Goal: Transaction & Acquisition: Purchase product/service

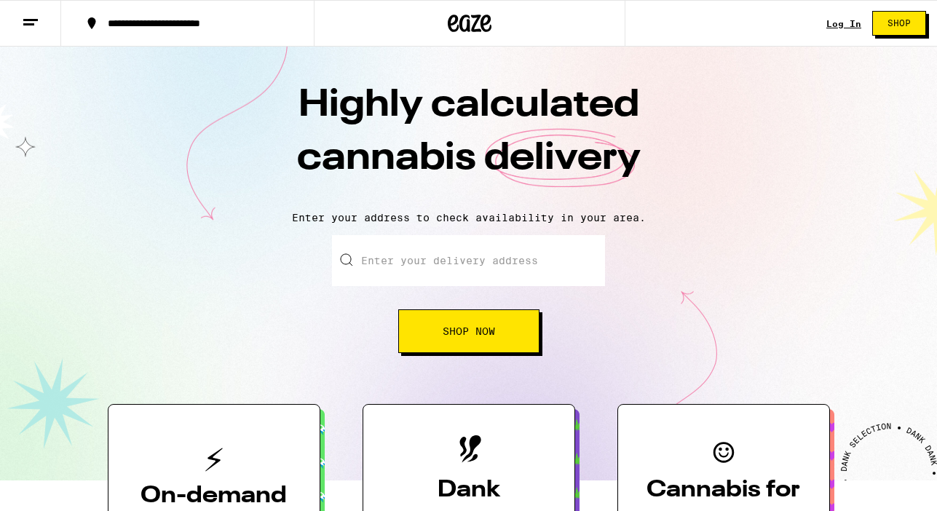
click at [841, 25] on link "Log In" at bounding box center [843, 23] width 35 height 9
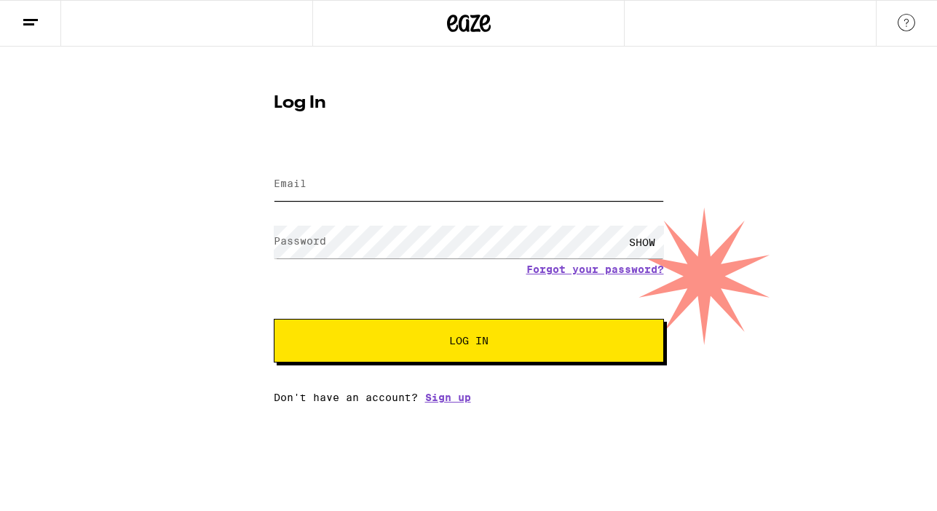
type input "leydenjamesp@gmail.com"
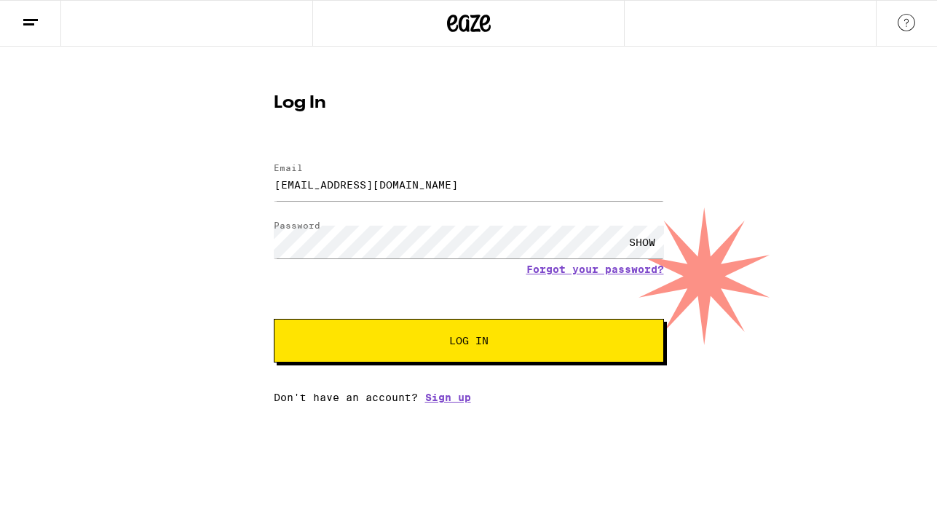
click at [519, 353] on button "Log In" at bounding box center [469, 341] width 390 height 44
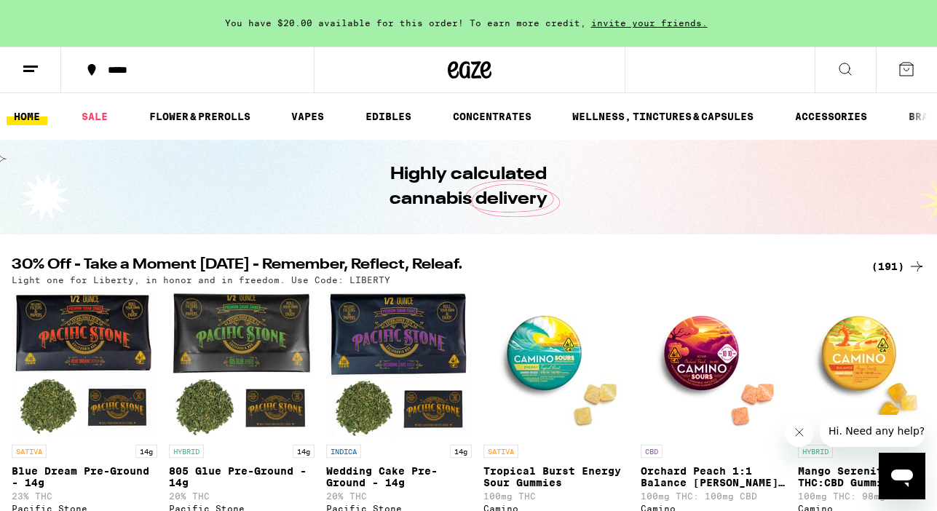
click at [360, 25] on span "You have $20.00 available for this order! To earn more credit," at bounding box center [405, 22] width 361 height 9
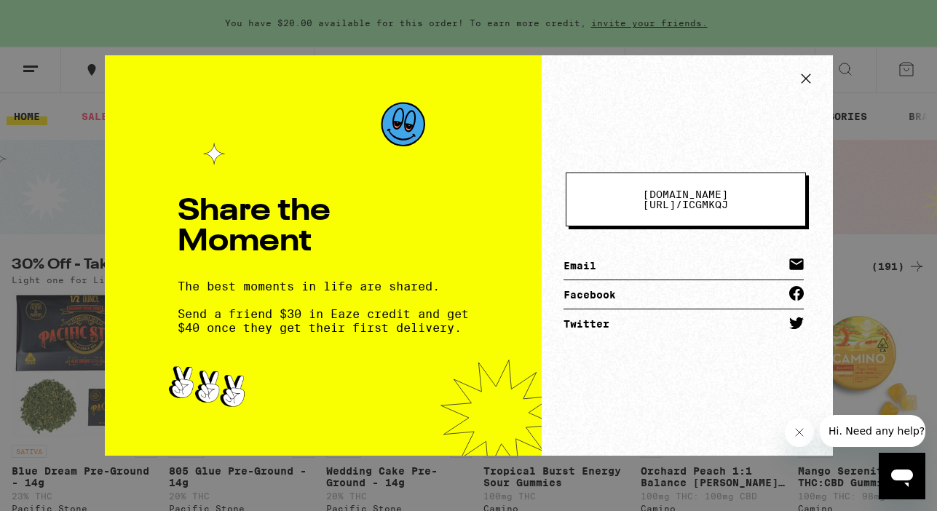
click at [804, 74] on icon at bounding box center [806, 79] width 22 height 22
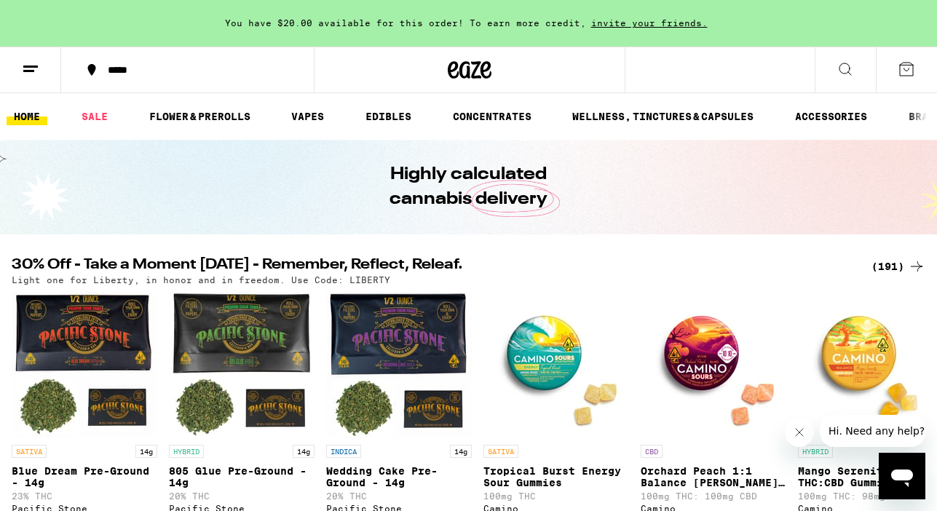
click at [154, 89] on button "*****" at bounding box center [187, 70] width 253 height 44
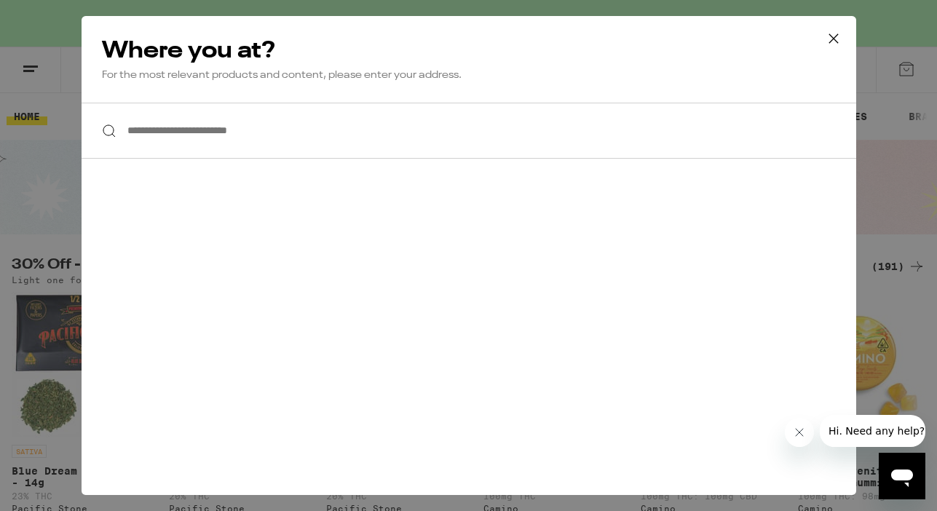
click at [264, 141] on input "**********" at bounding box center [469, 131] width 774 height 56
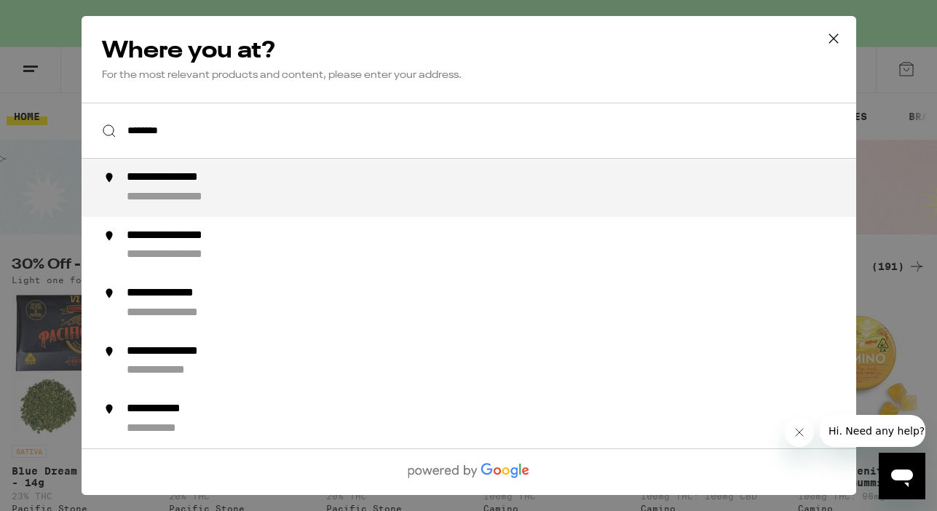
click at [242, 180] on div "**********" at bounding box center [186, 177] width 120 height 15
type input "**********"
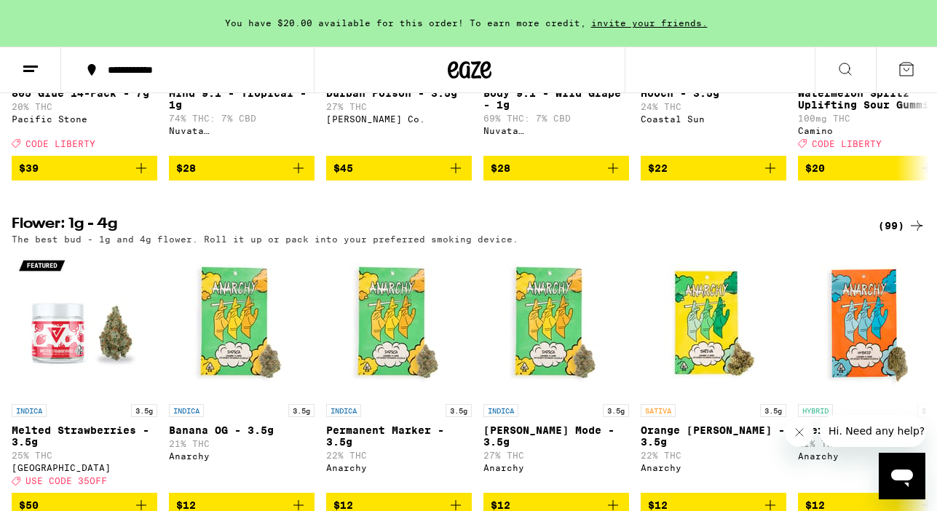
scroll to position [1271, 0]
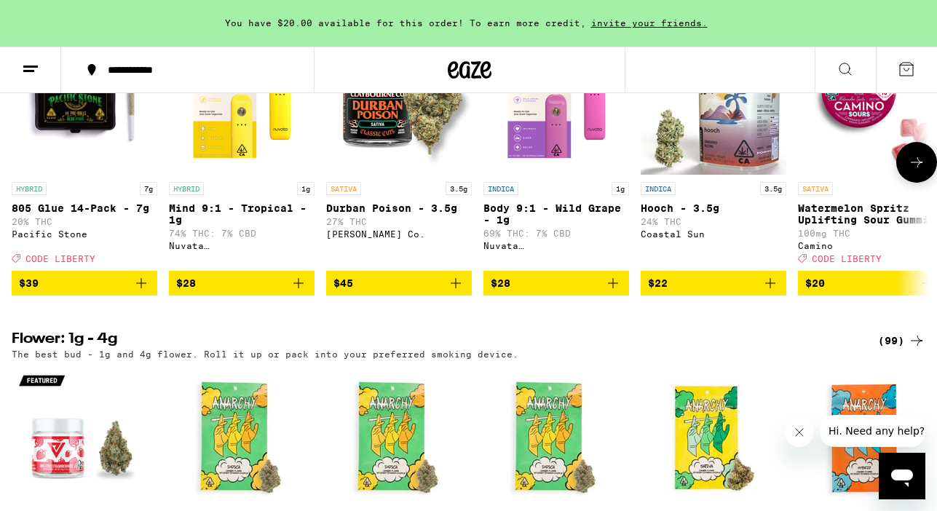
click at [143, 292] on icon "Add to bag" at bounding box center [140, 282] width 17 height 17
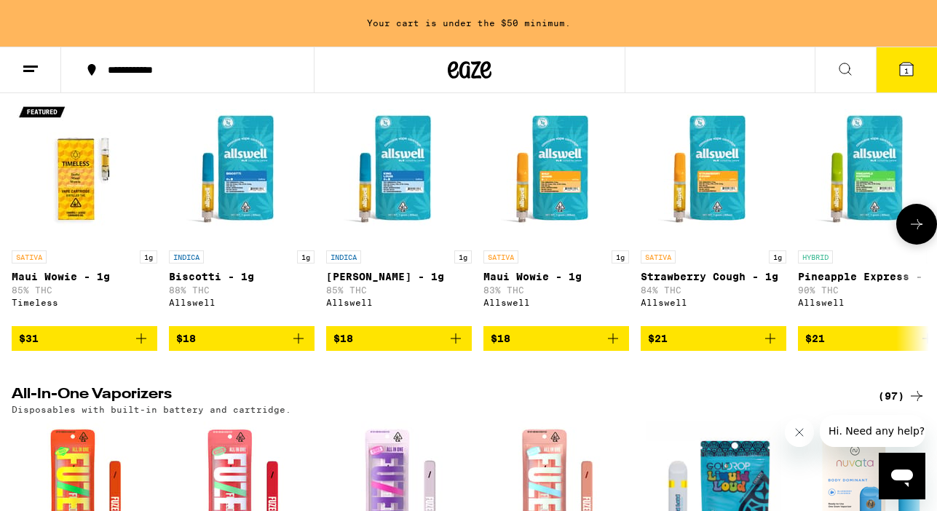
scroll to position [2201, 0]
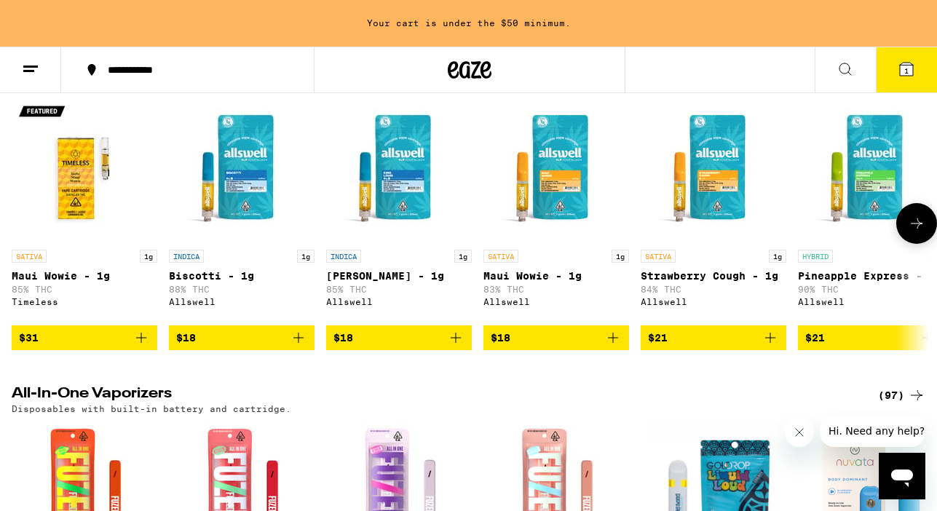
click at [614, 346] on icon "Add to bag" at bounding box center [612, 337] width 17 height 17
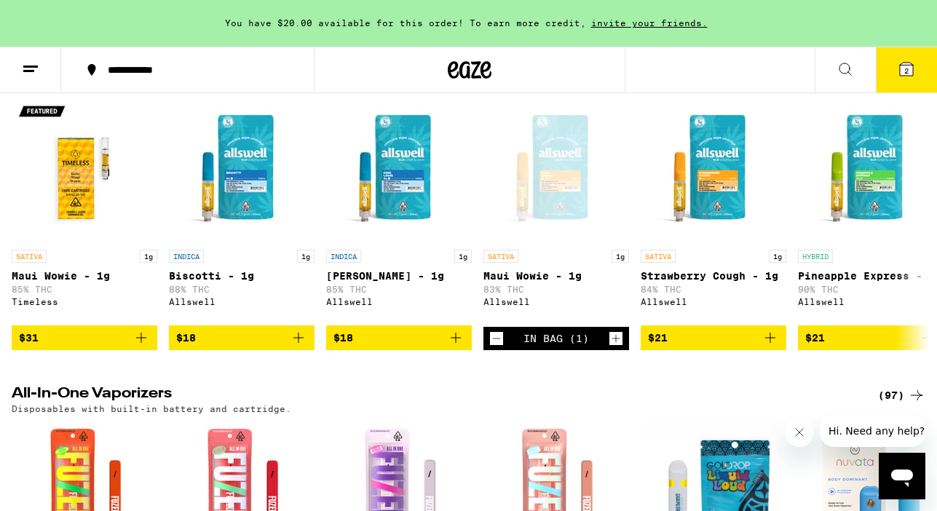
click at [908, 76] on icon at bounding box center [905, 68] width 17 height 17
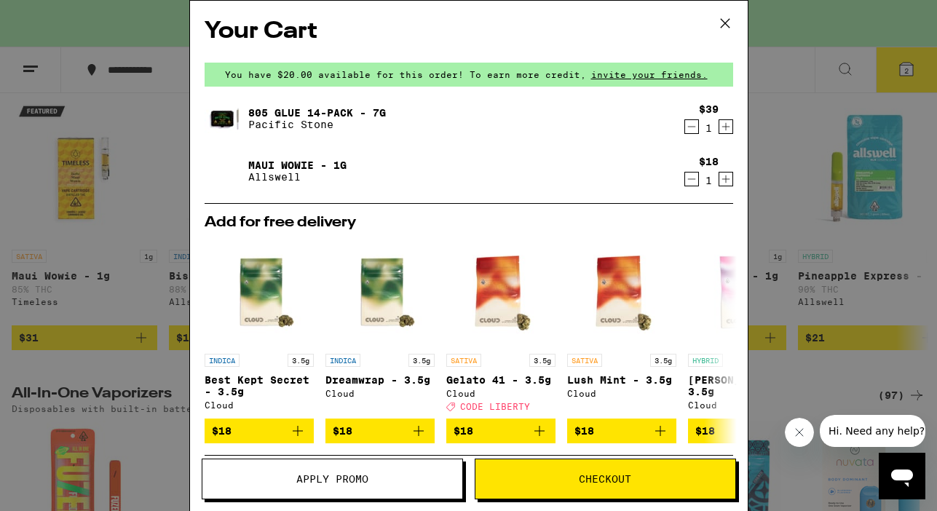
click at [376, 477] on span "Apply Promo" at bounding box center [332, 479] width 260 height 10
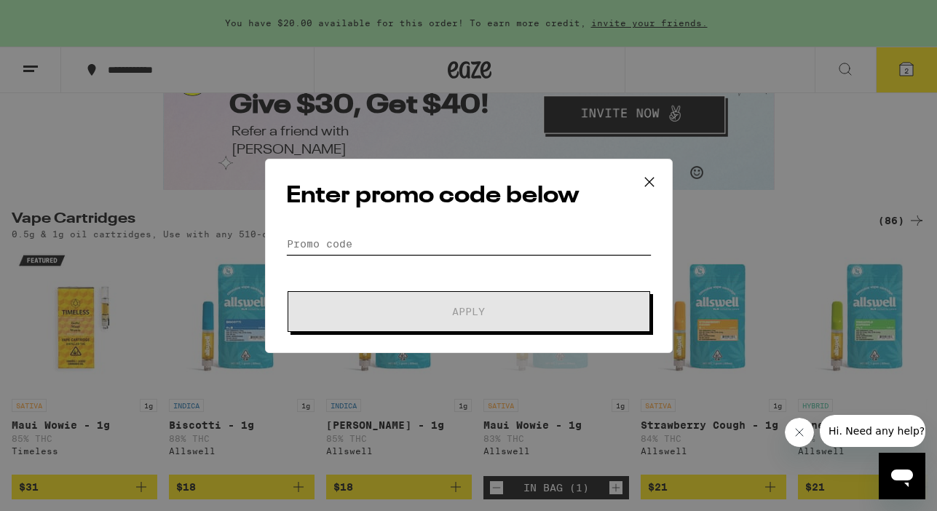
click at [445, 249] on input "Promo Code" at bounding box center [468, 244] width 365 height 22
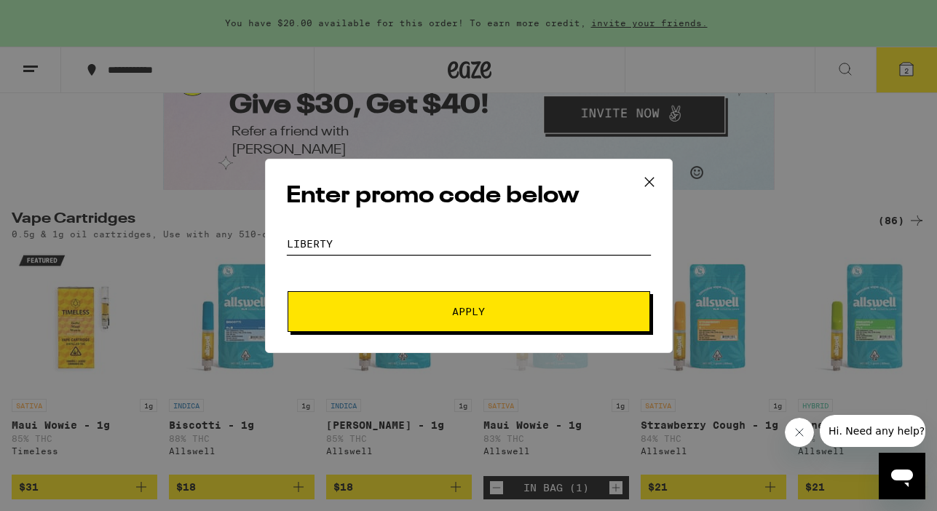
type input "liberty"
click at [462, 311] on span "Apply" at bounding box center [468, 311] width 33 height 10
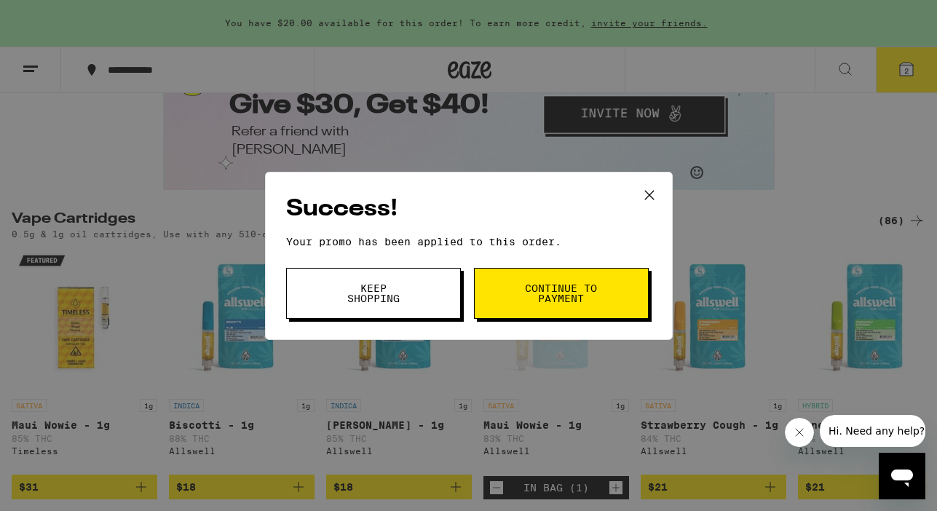
click at [546, 302] on span "Continue to payment" at bounding box center [561, 293] width 74 height 20
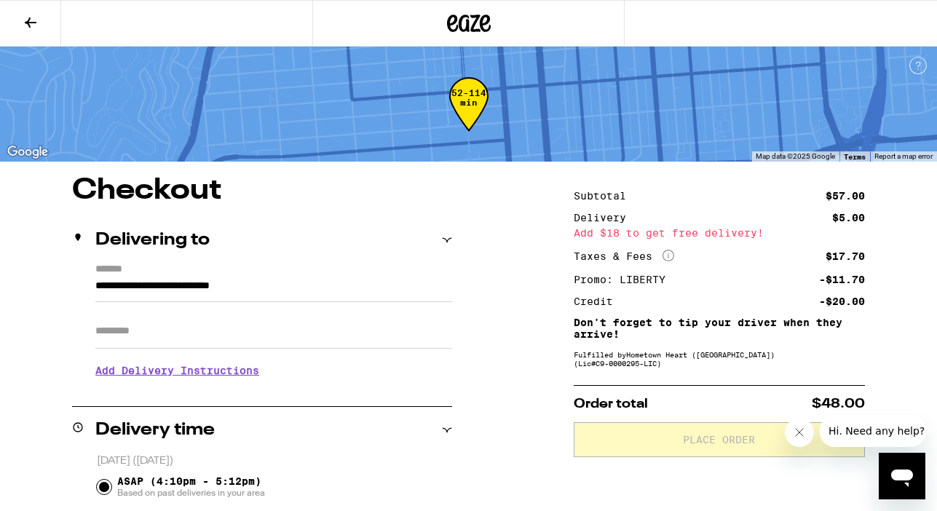
click at [34, 23] on icon at bounding box center [30, 22] width 17 height 17
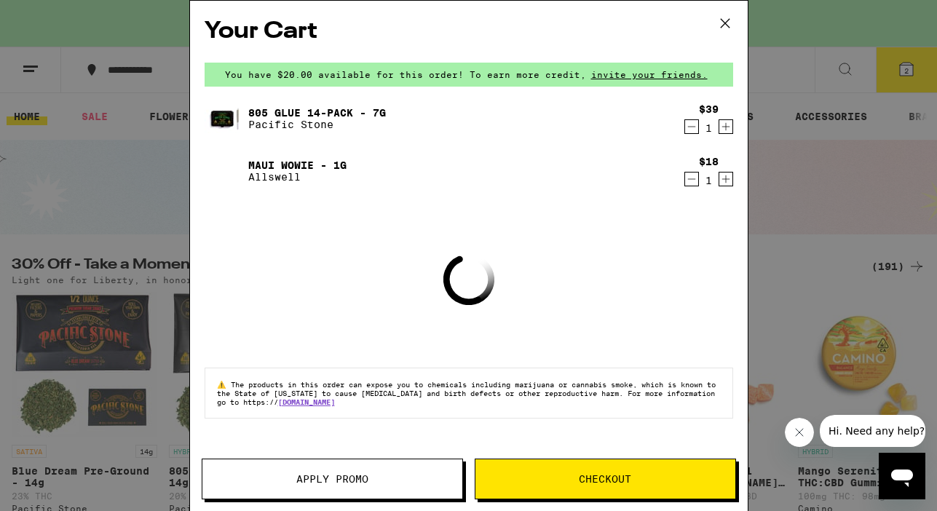
click at [376, 477] on span "Apply Promo" at bounding box center [332, 479] width 260 height 10
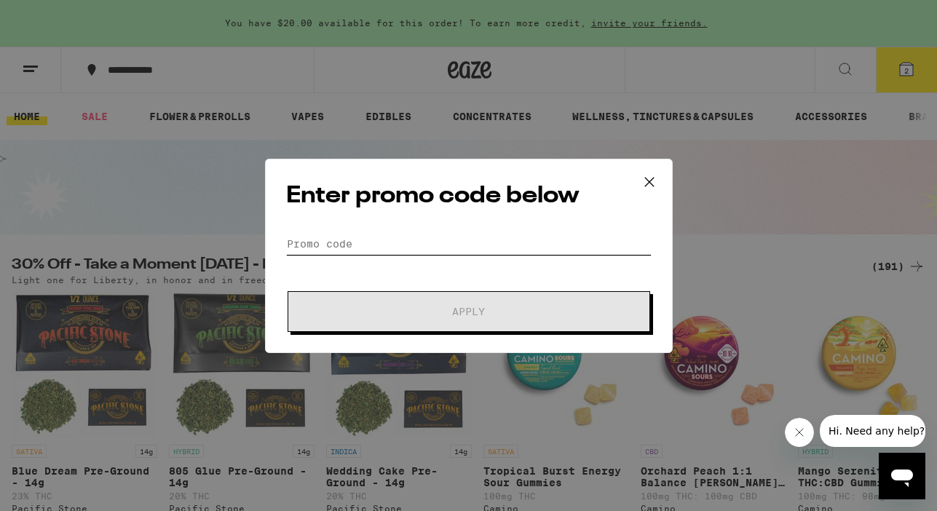
click at [495, 234] on input "Promo Code" at bounding box center [468, 244] width 365 height 22
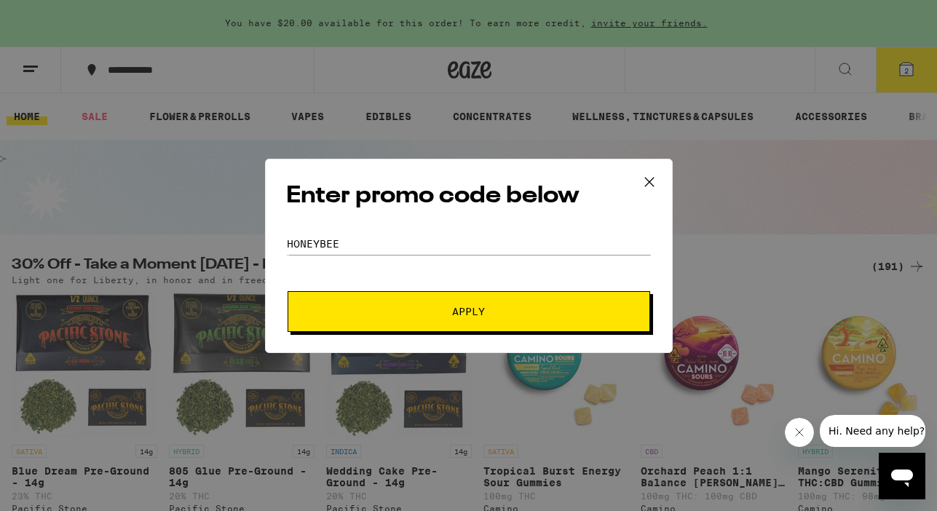
click at [531, 324] on button "Apply" at bounding box center [468, 311] width 362 height 41
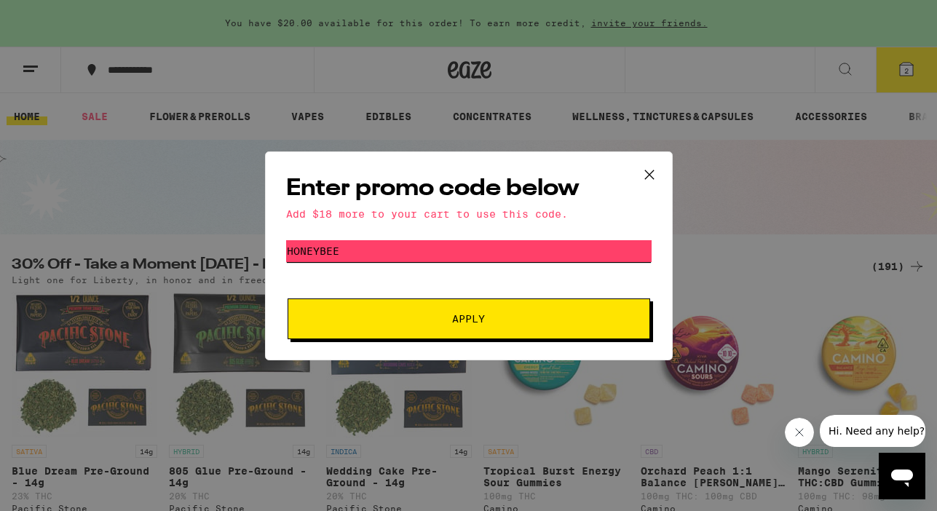
click at [476, 247] on input "honeybee" at bounding box center [468, 251] width 365 height 22
click at [475, 325] on button "Apply" at bounding box center [468, 318] width 362 height 41
click at [457, 247] on input "queenbee" at bounding box center [468, 251] width 365 height 22
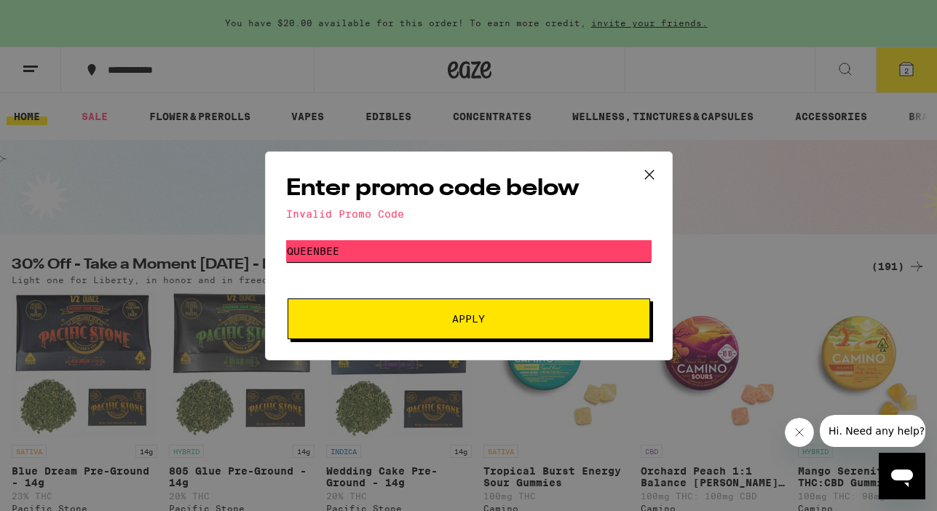
click at [457, 247] on input "queenbee" at bounding box center [468, 251] width 365 height 22
type input "liberty"
click at [287, 298] on button "Apply" at bounding box center [468, 318] width 362 height 41
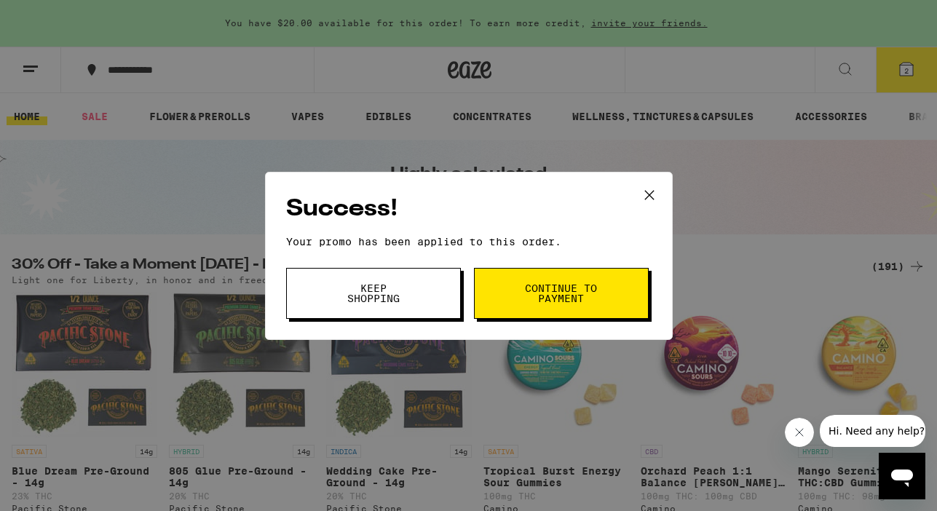
click at [558, 279] on button "Continue to payment" at bounding box center [561, 293] width 175 height 51
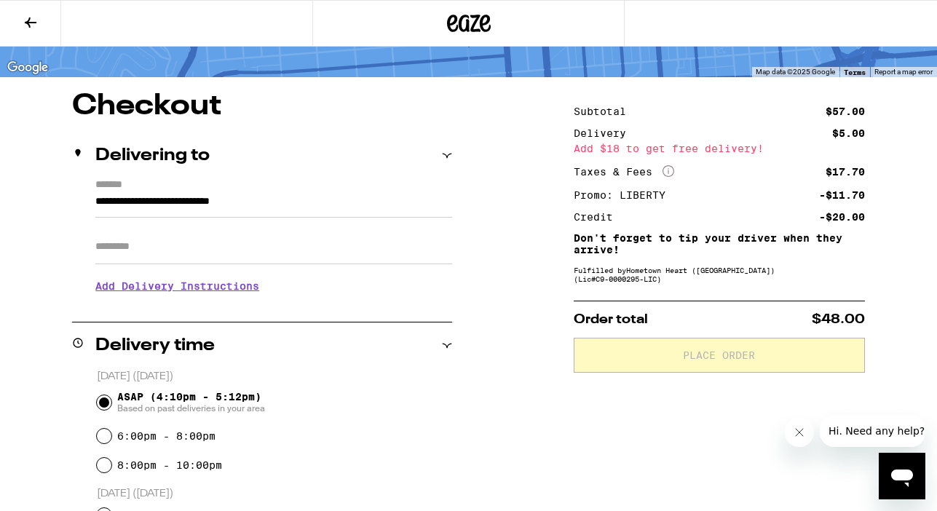
scroll to position [98, 0]
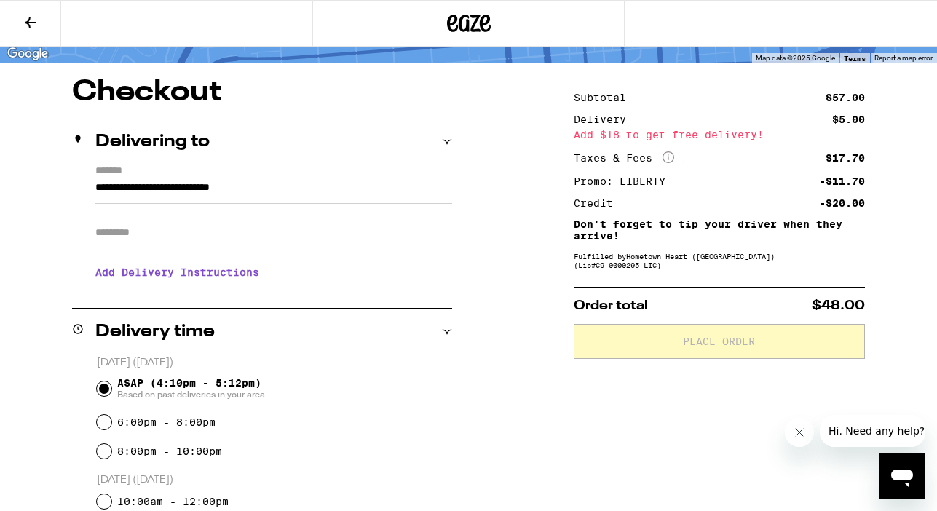
click at [202, 235] on input "Apt/Suite" at bounding box center [273, 232] width 357 height 35
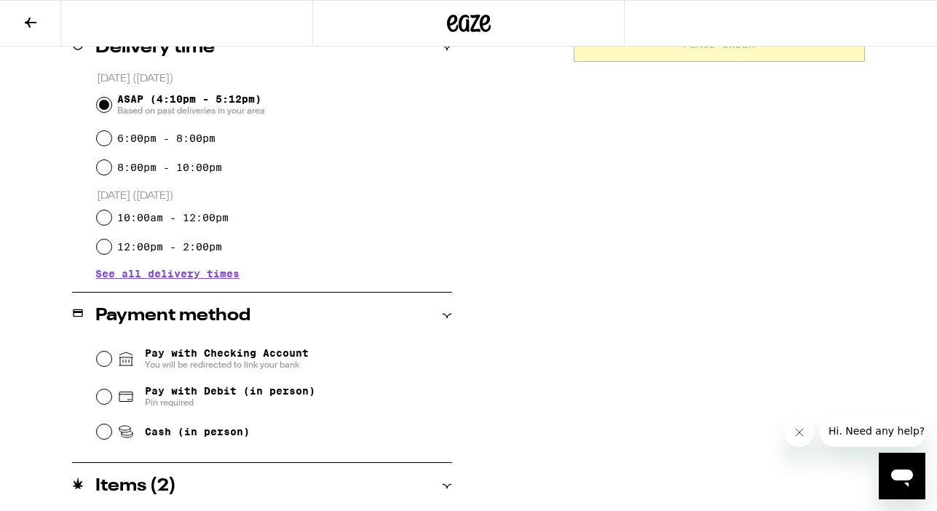
scroll to position [419, 0]
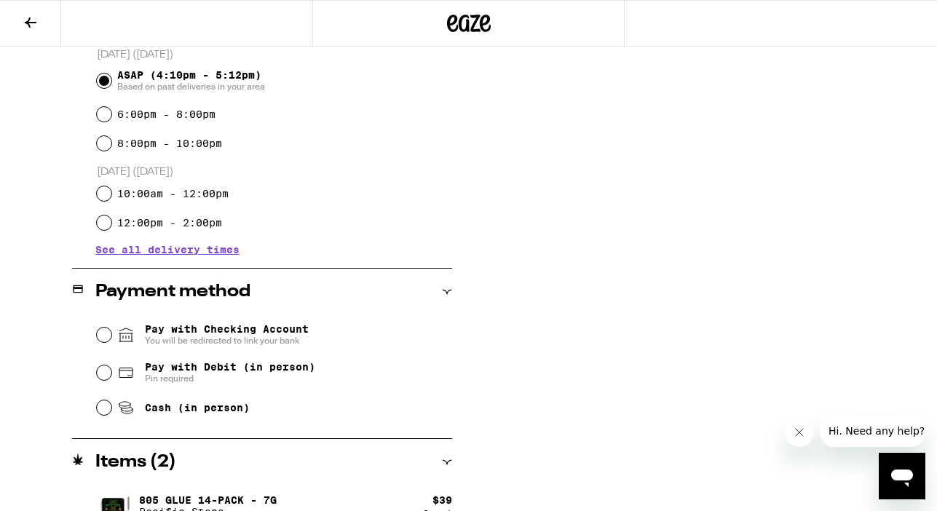
type input "*"
click at [200, 369] on span "Pay with Debit (in person)" at bounding box center [230, 367] width 170 height 12
click at [111, 369] on input "Pay with Debit (in person) Pin required" at bounding box center [104, 372] width 15 height 15
radio input "true"
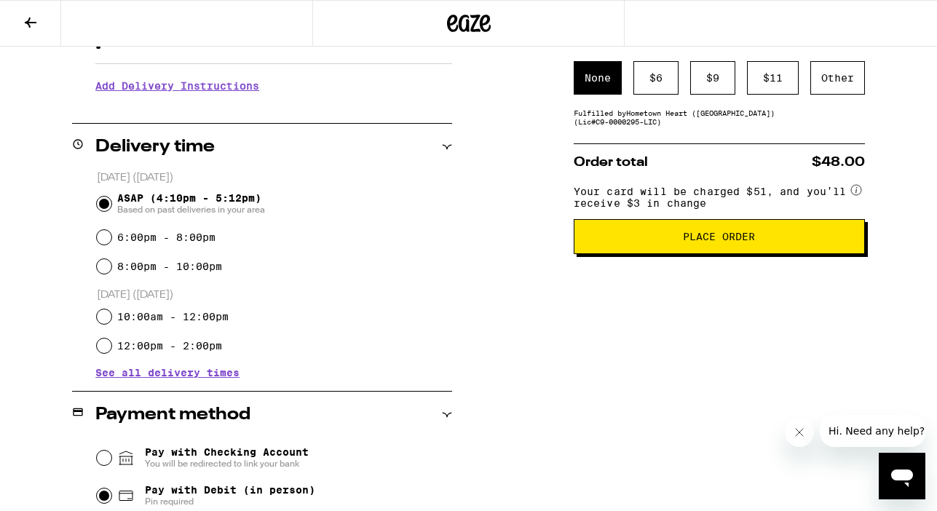
scroll to position [109, 0]
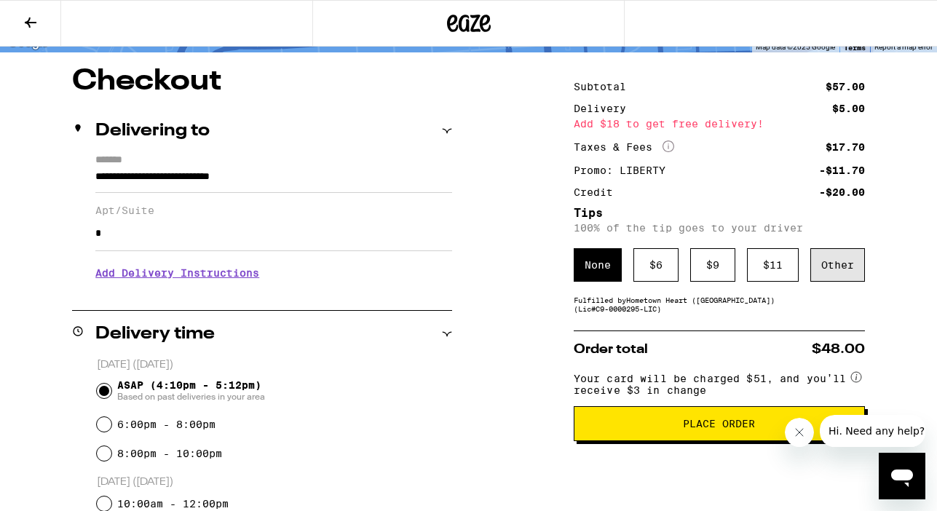
click at [850, 271] on div "Other" at bounding box center [837, 264] width 55 height 33
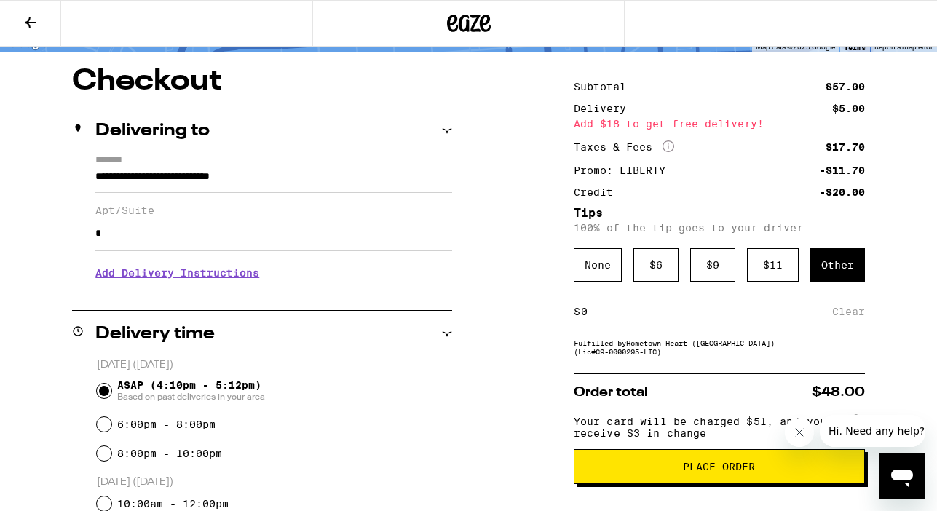
click at [634, 314] on input at bounding box center [706, 311] width 252 height 13
type input "4"
type input "5"
click at [449, 308] on div "**********" at bounding box center [262, 232] width 380 height 156
click at [854, 319] on div "Save" at bounding box center [851, 311] width 26 height 32
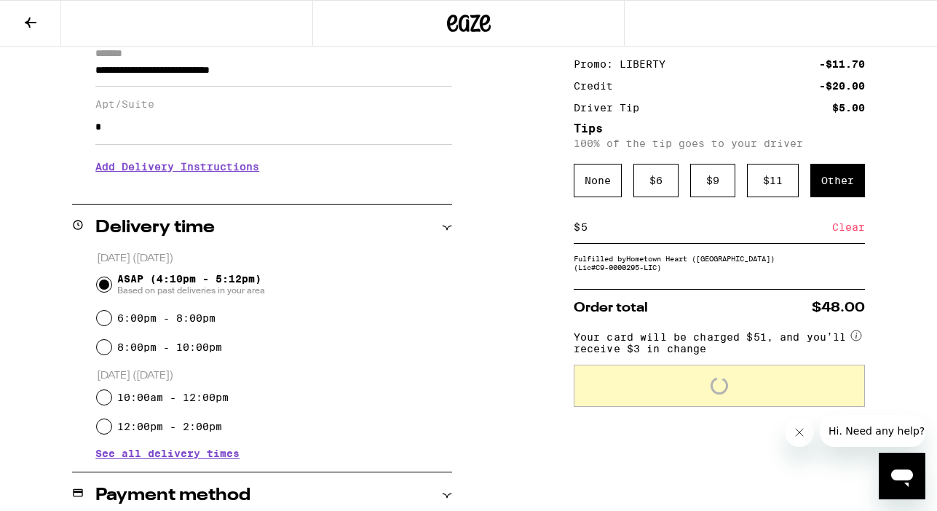
scroll to position [234, 0]
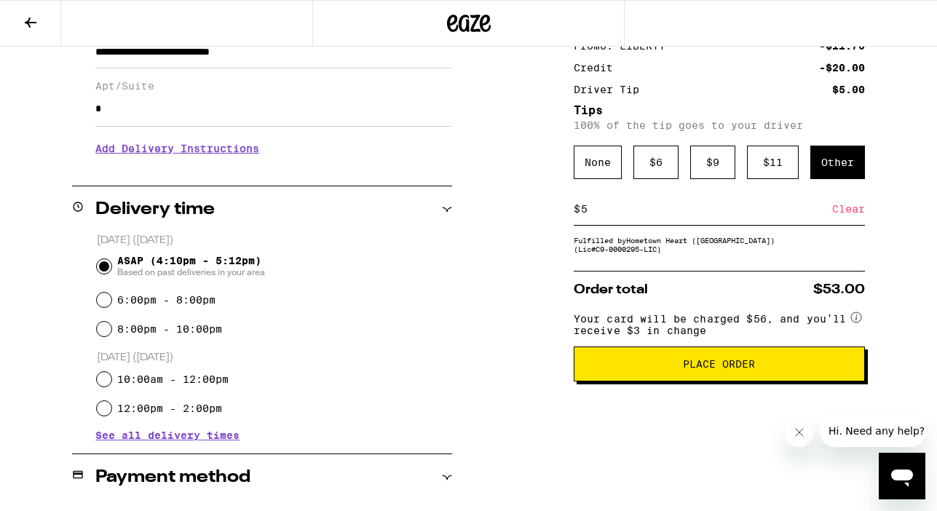
click at [739, 369] on span "Place Order" at bounding box center [719, 364] width 72 height 10
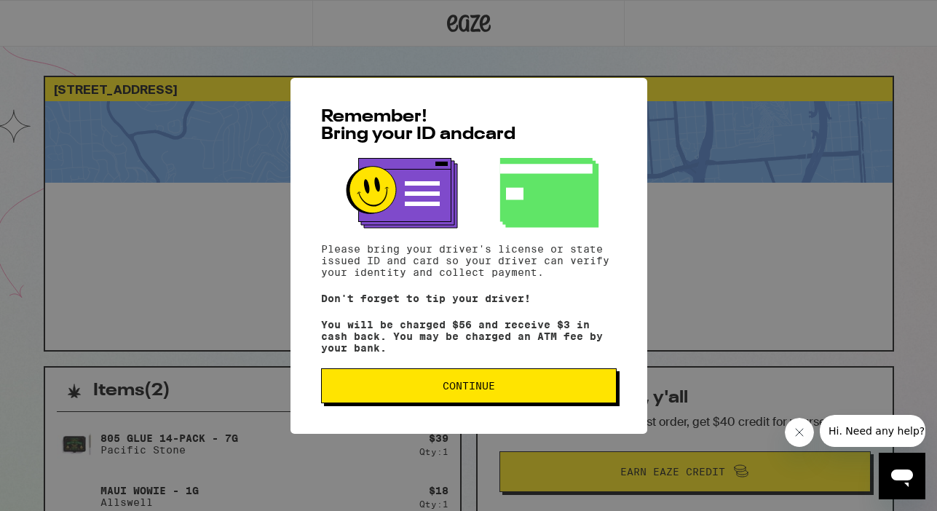
click at [496, 391] on span "Continue" at bounding box center [468, 386] width 271 height 10
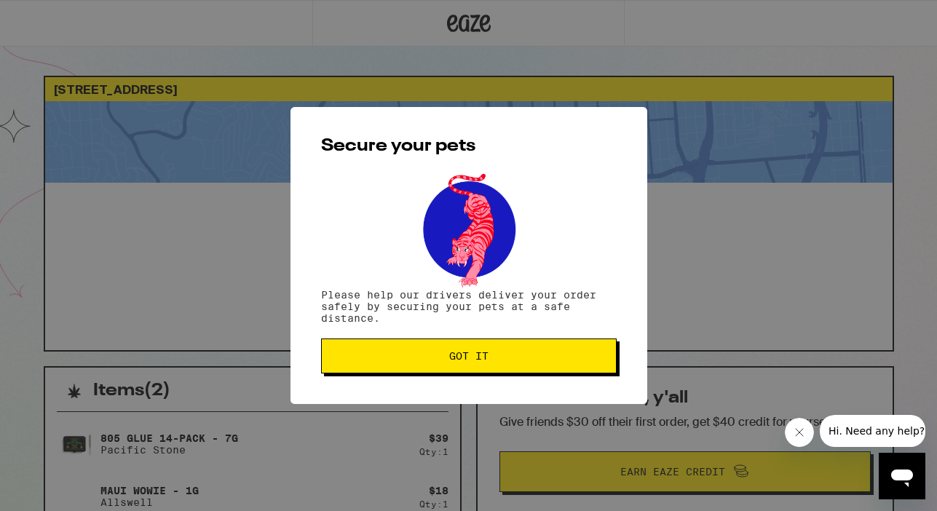
click at [499, 361] on span "Got it" at bounding box center [468, 356] width 271 height 10
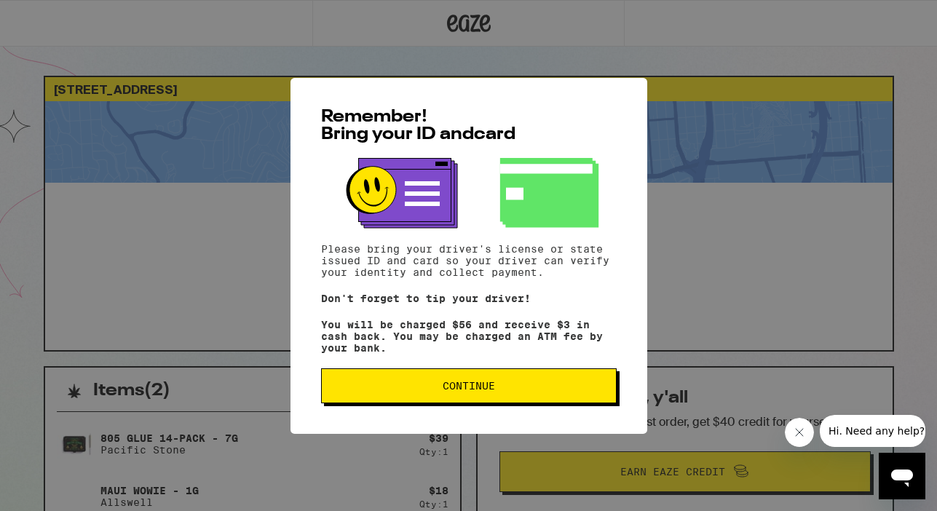
click at [501, 389] on span "Continue" at bounding box center [468, 386] width 271 height 10
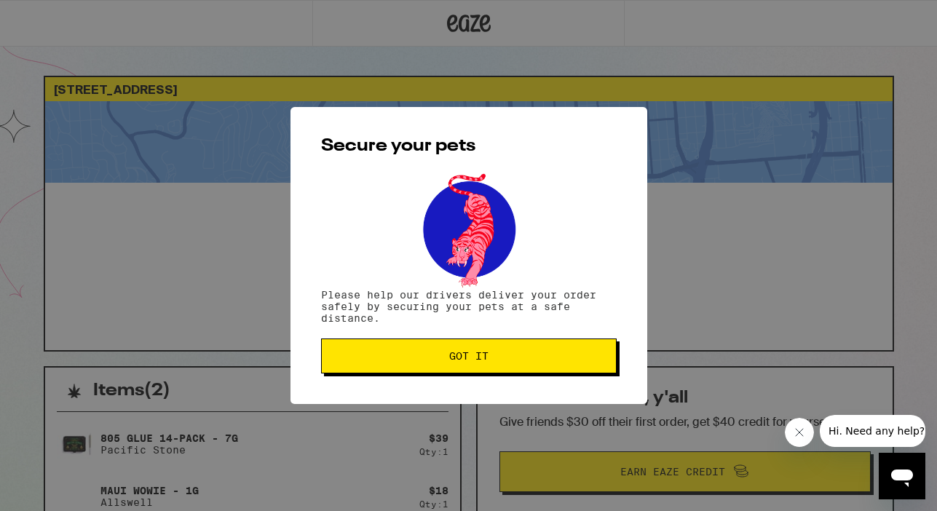
click at [491, 367] on button "Got it" at bounding box center [468, 355] width 295 height 35
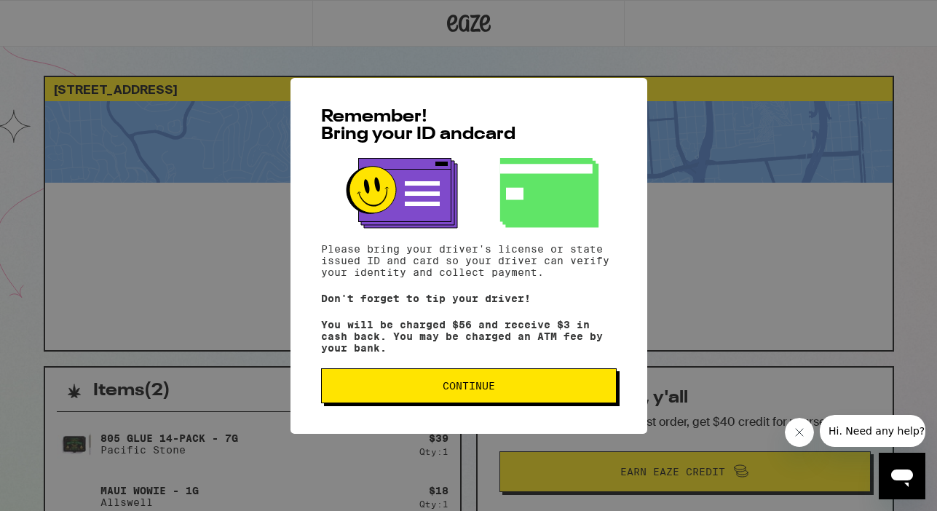
click at [470, 378] on button "Continue" at bounding box center [468, 385] width 295 height 35
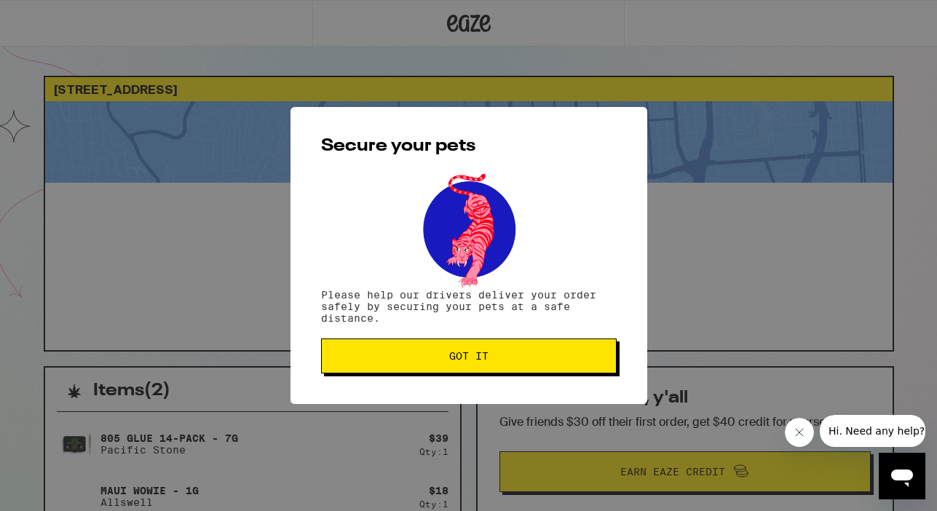
click at [476, 361] on span "Got it" at bounding box center [468, 356] width 39 height 10
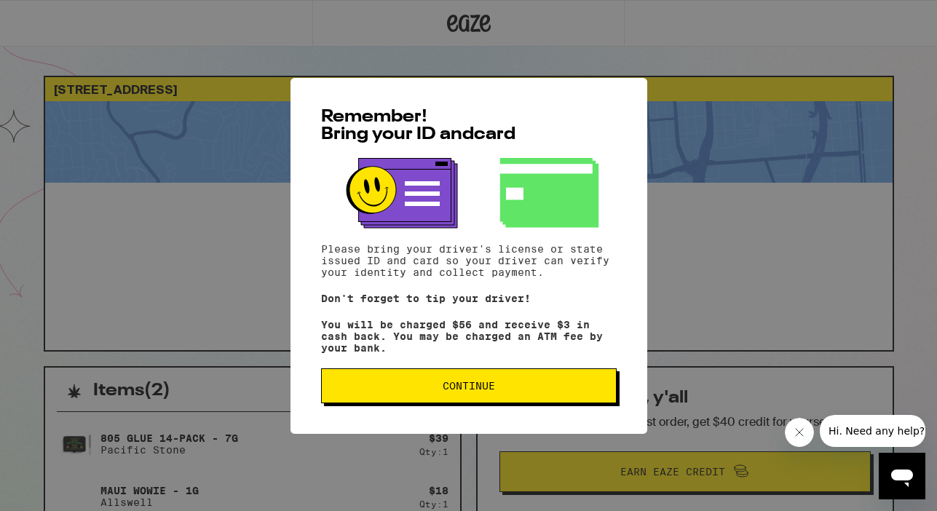
click at [512, 384] on button "Continue" at bounding box center [468, 385] width 295 height 35
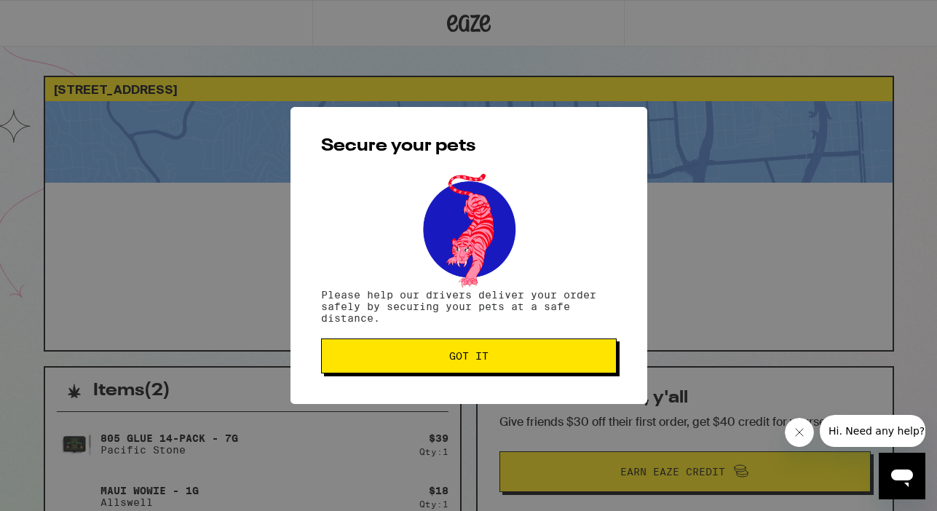
click at [511, 346] on button "Got it" at bounding box center [468, 355] width 295 height 35
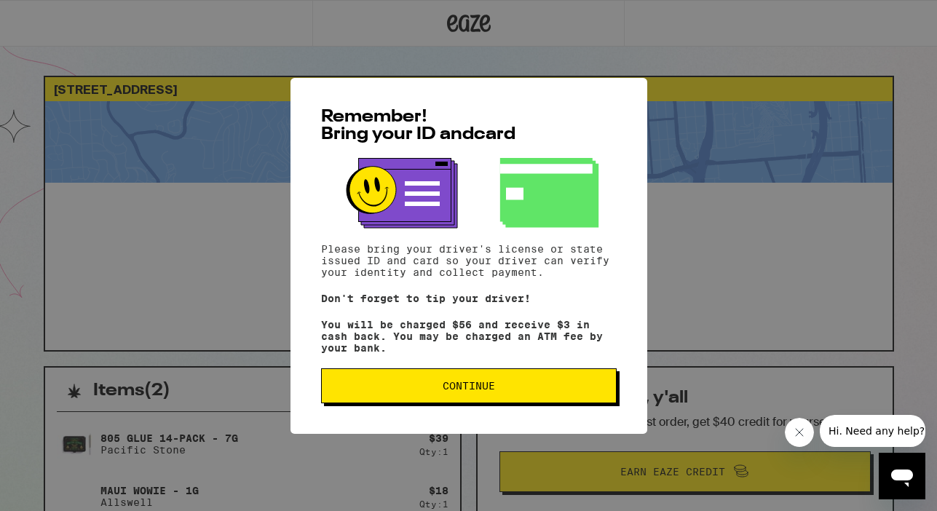
click at [349, 387] on span "Continue" at bounding box center [468, 386] width 271 height 10
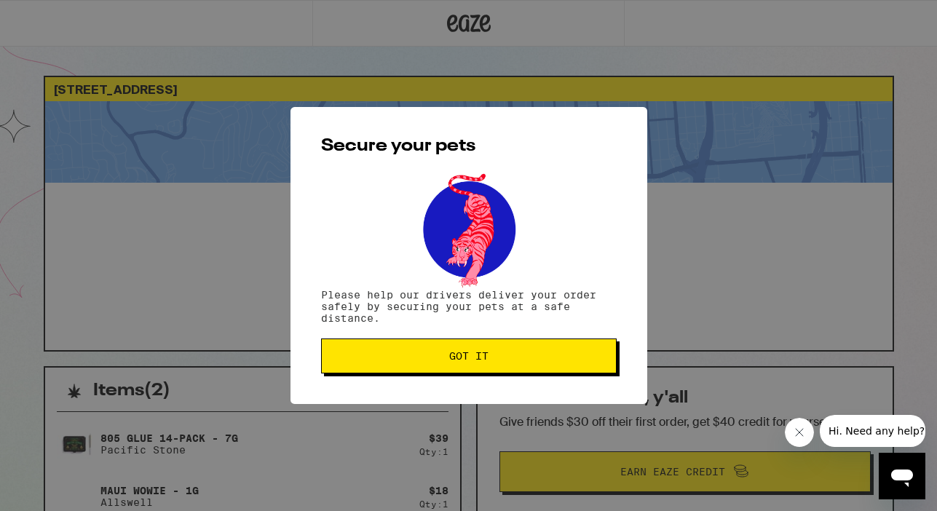
click at [388, 371] on button "Got it" at bounding box center [468, 355] width 295 height 35
